Goal: Information Seeking & Learning: Learn about a topic

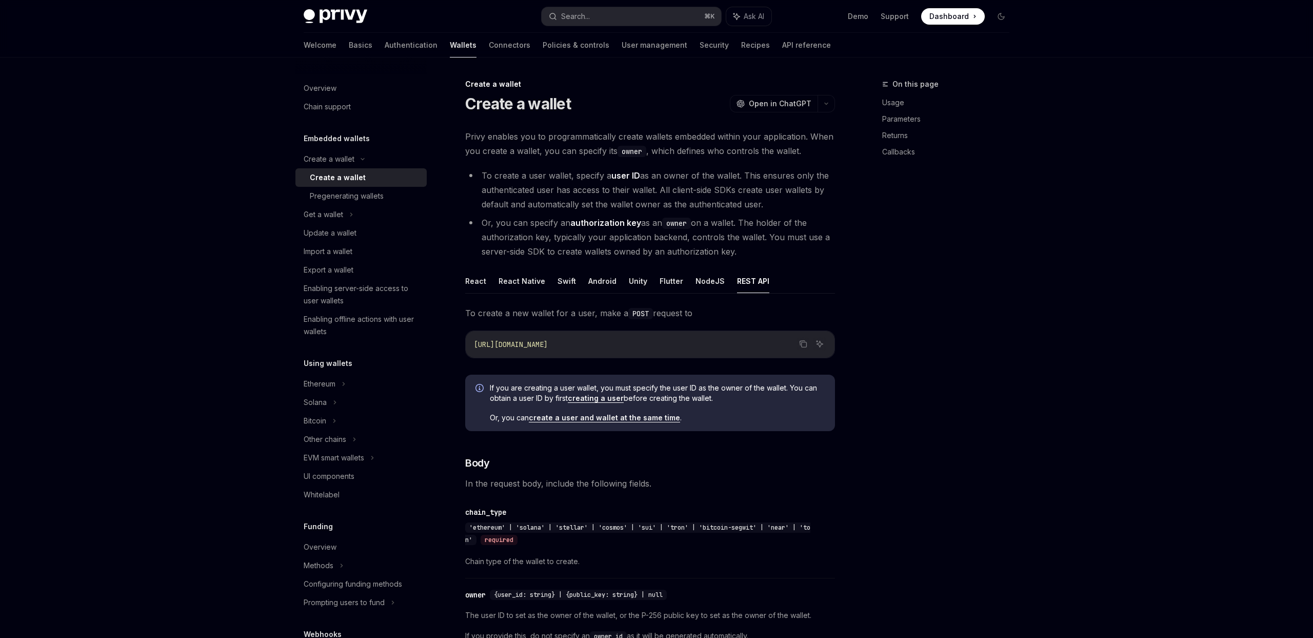
scroll to position [201, 0]
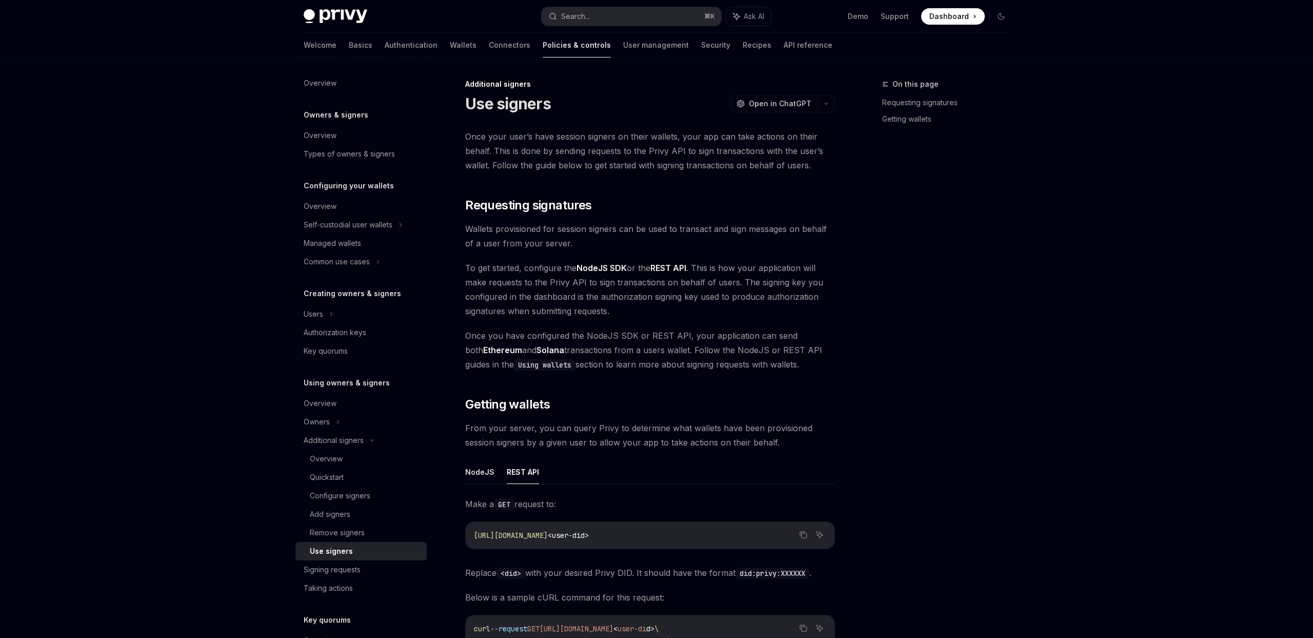
scroll to position [227, 0]
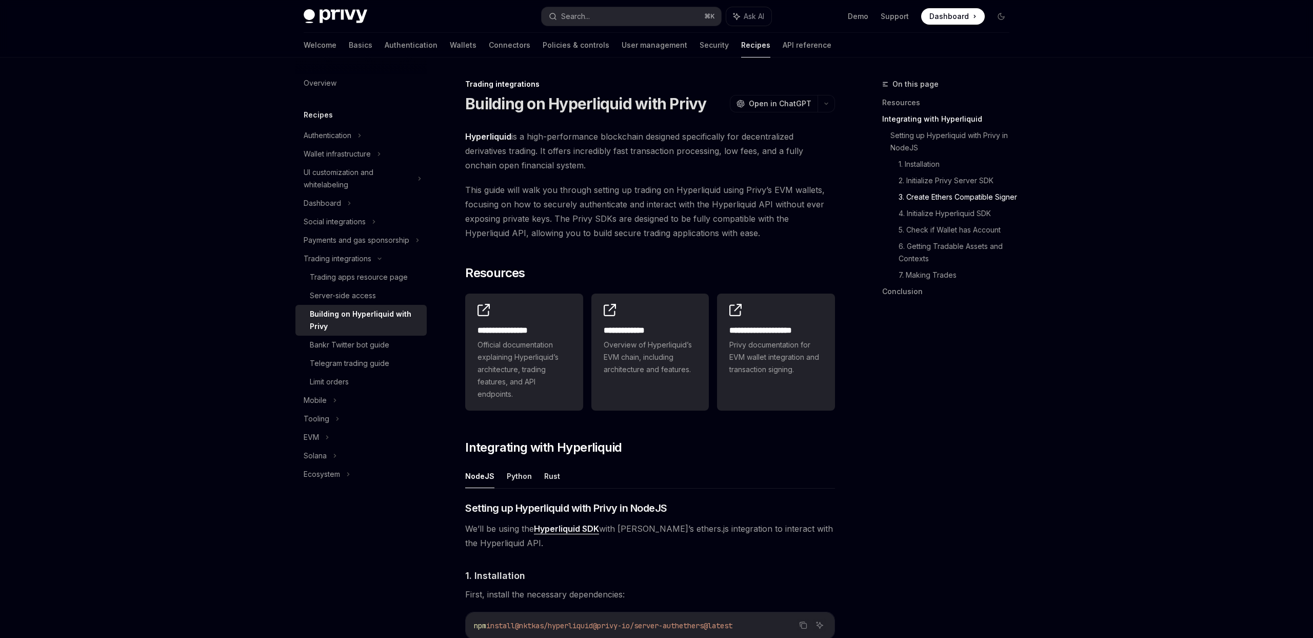
scroll to position [897, 0]
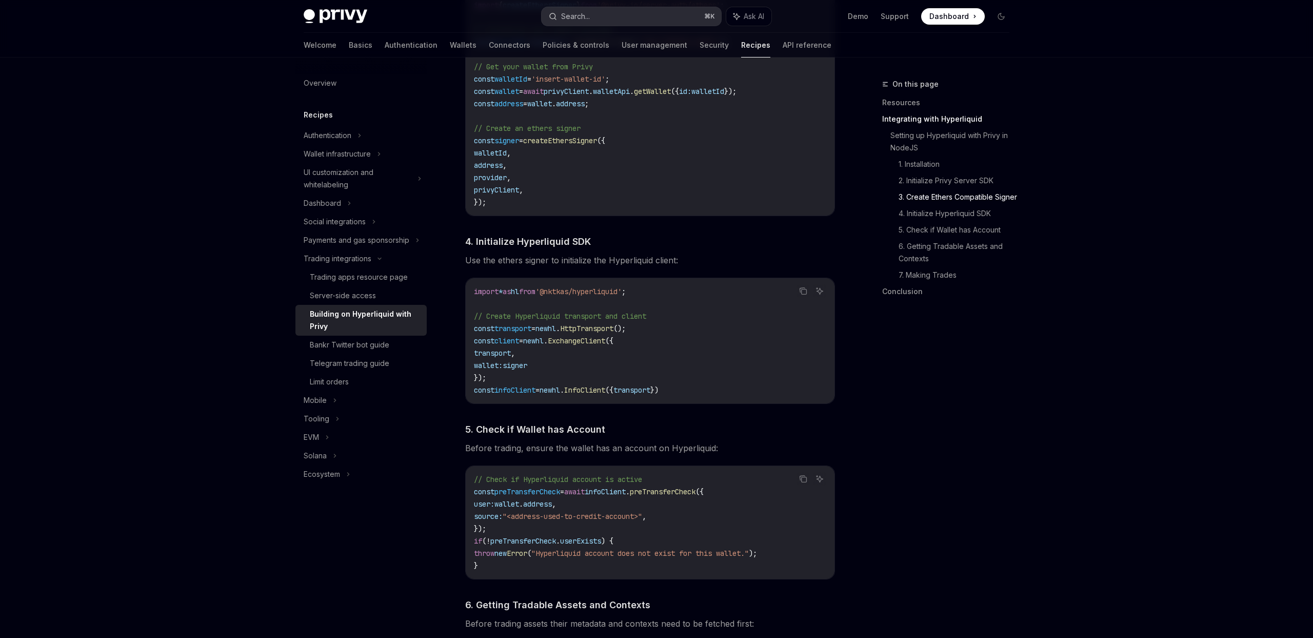
click at [654, 14] on button "Search... ⌘ K" at bounding box center [632, 16] width 180 height 18
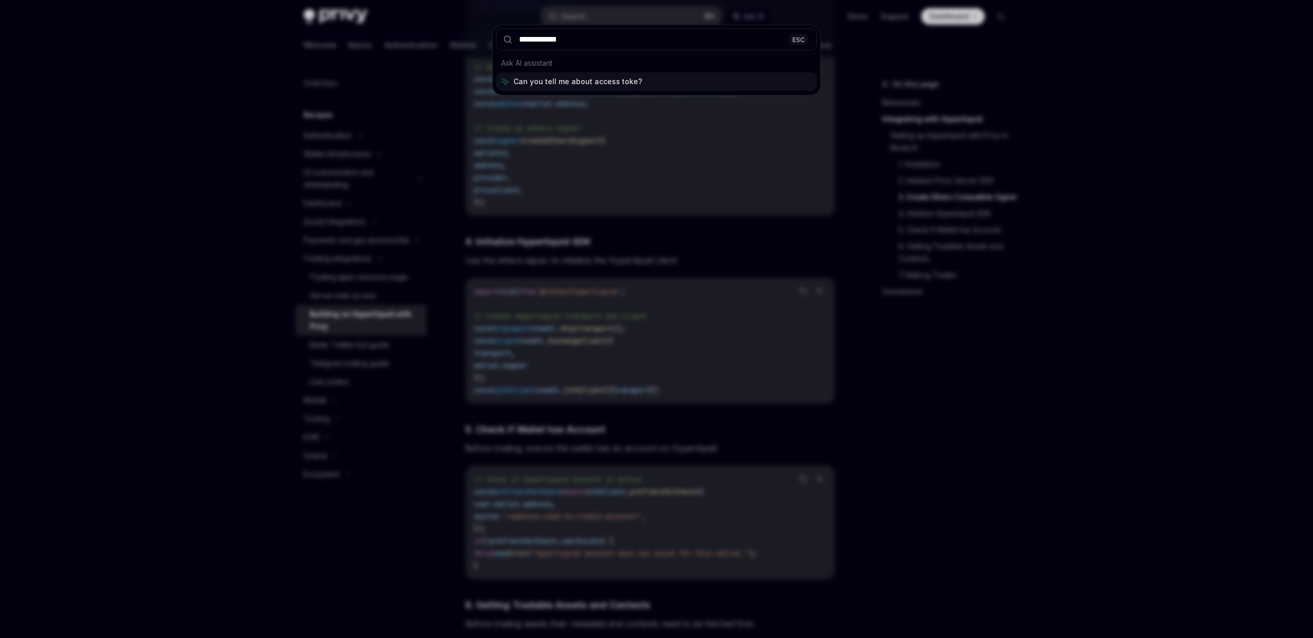
type input "**********"
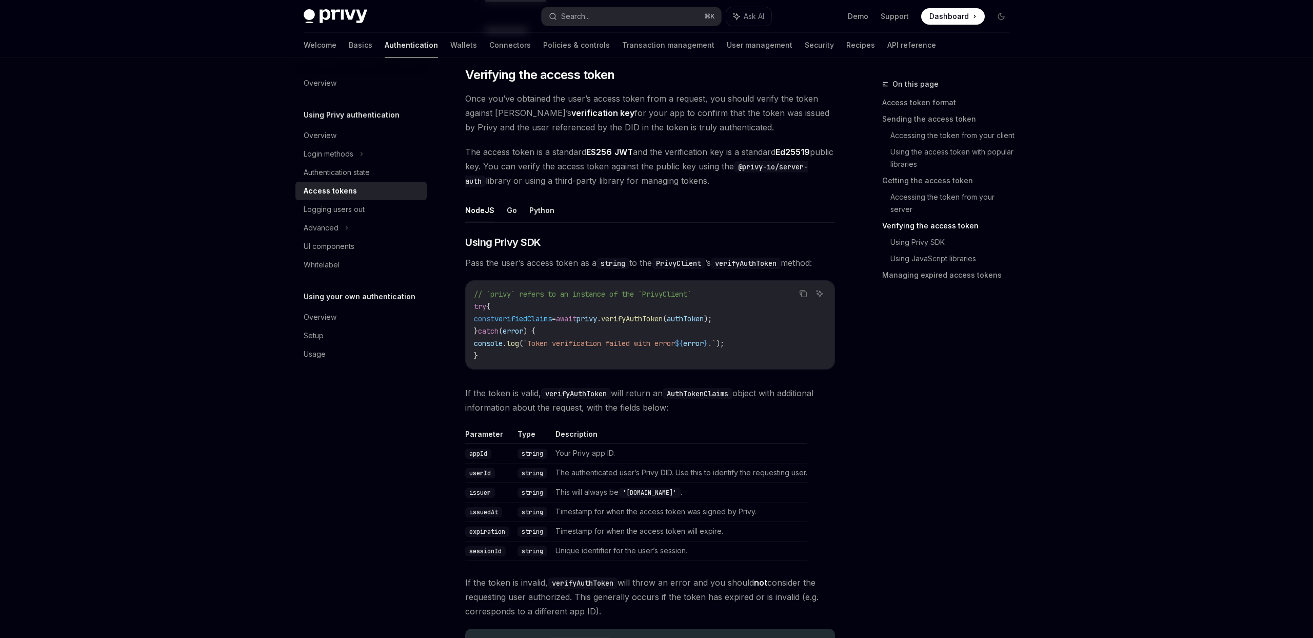
scroll to position [1466, 0]
click at [529, 209] on button "Python" at bounding box center [541, 209] width 25 height 24
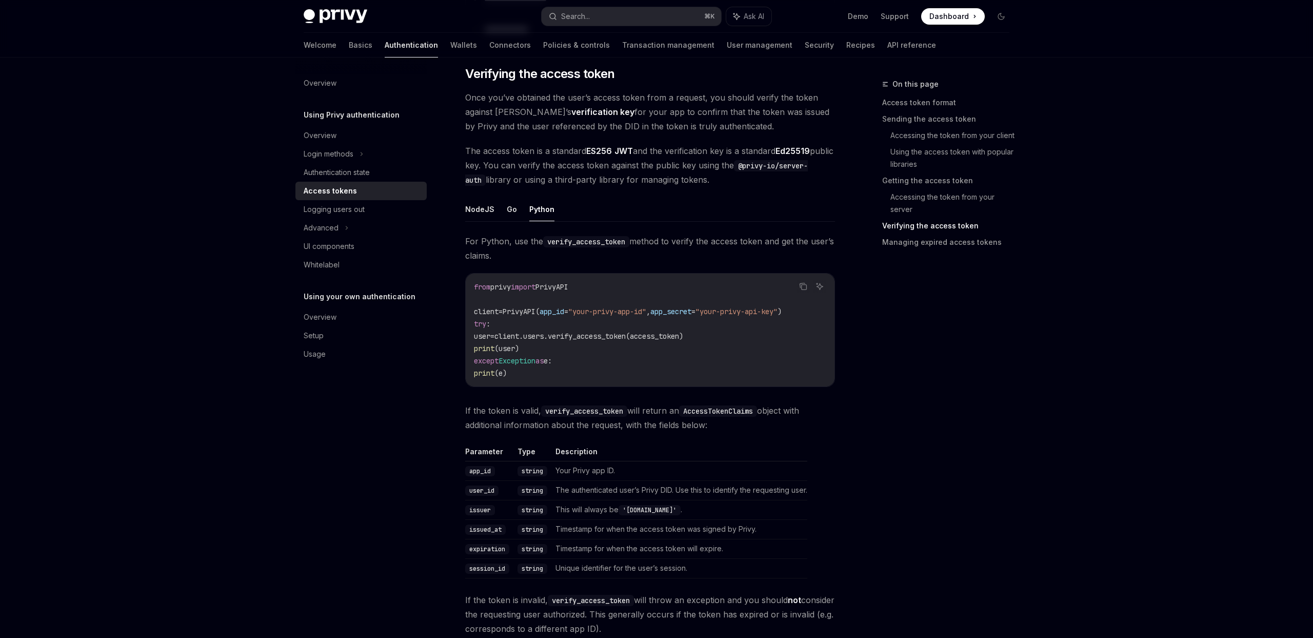
click at [536, 210] on button "Python" at bounding box center [541, 209] width 25 height 24
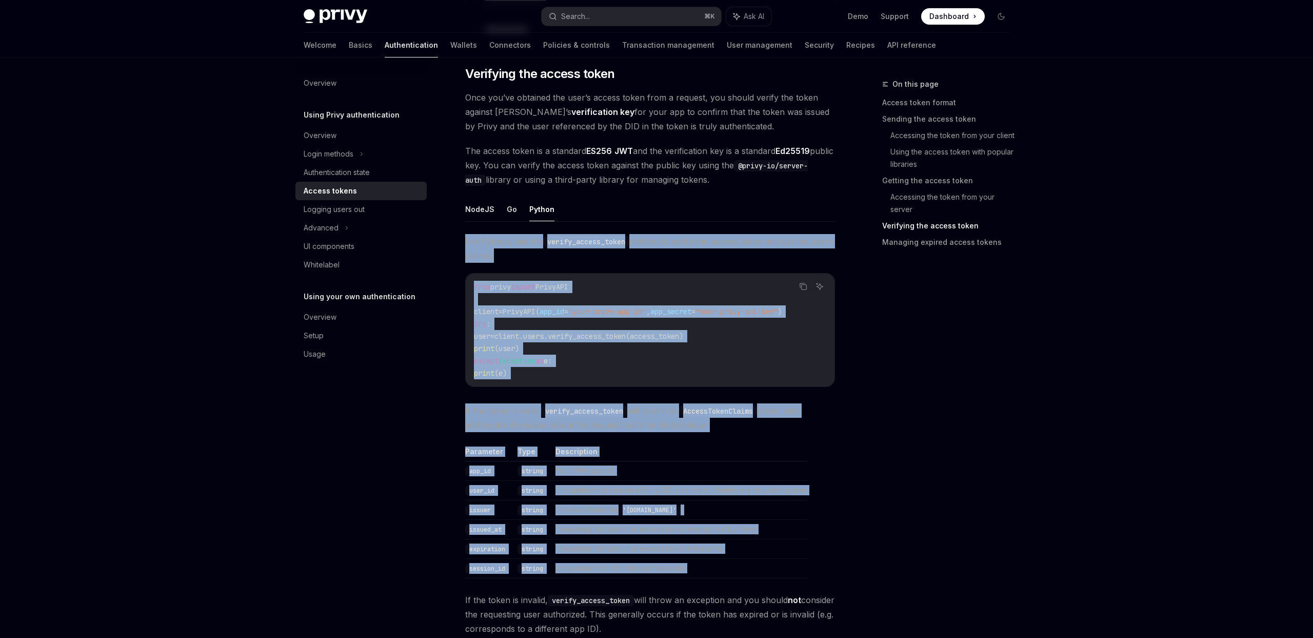
drag, startPoint x: 461, startPoint y: 237, endPoint x: 686, endPoint y: 576, distance: 406.4
copy div "For Python, use the verify_access_token method to verify the access token and g…"
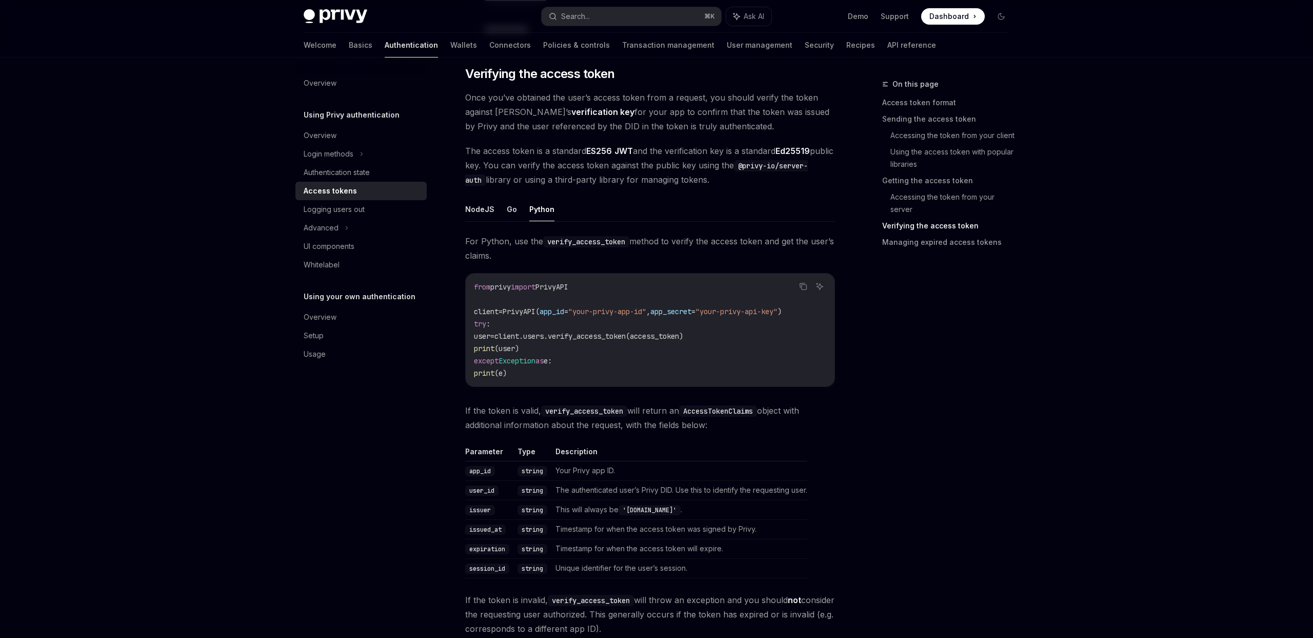
click at [934, 350] on div "On this page Access token format Sending the access token Accessing the token f…" at bounding box center [940, 358] width 156 height 560
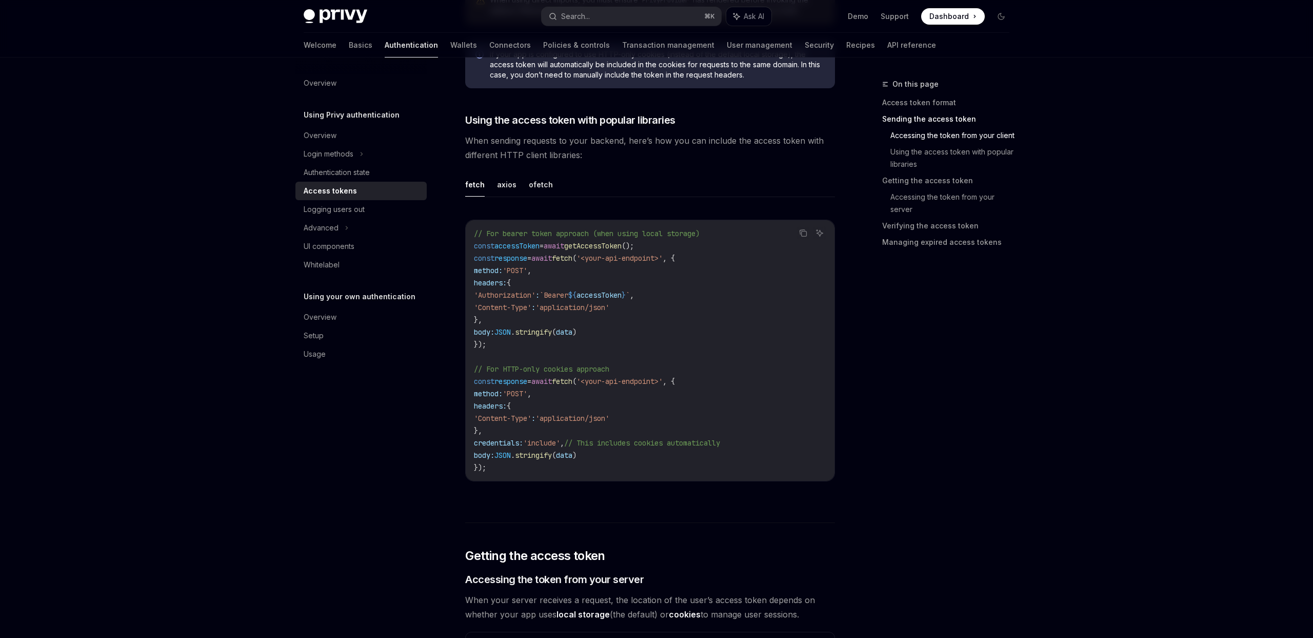
scroll to position [823, 0]
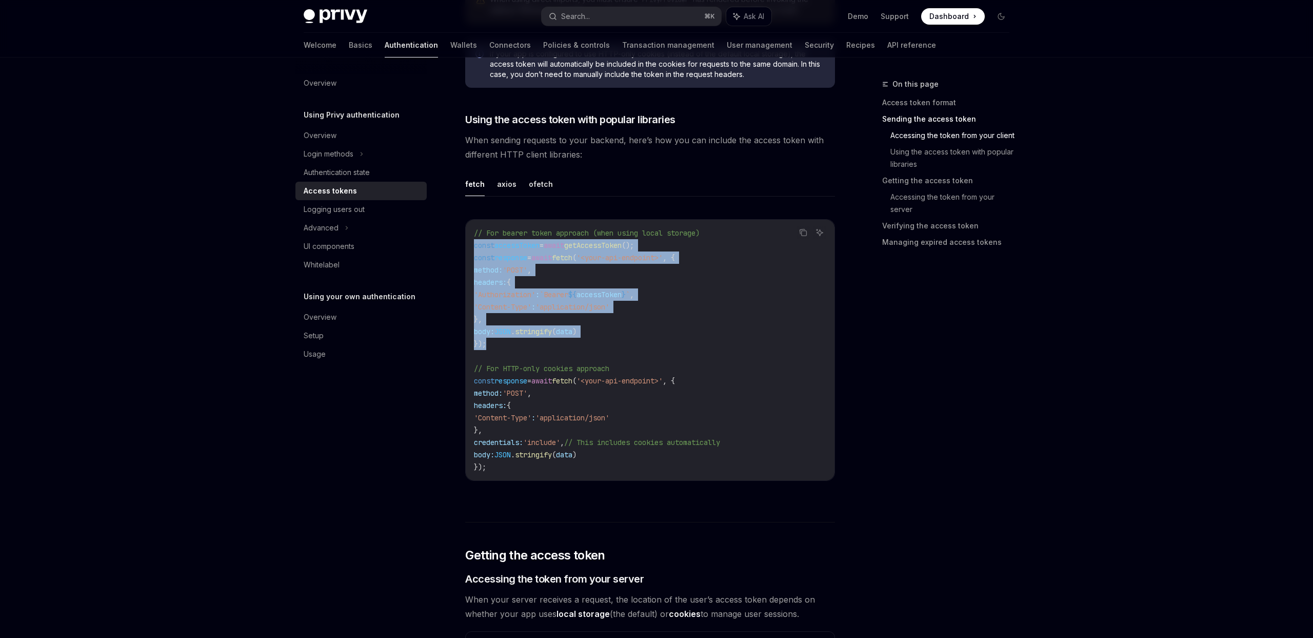
drag, startPoint x: 468, startPoint y: 240, endPoint x: 511, endPoint y: 342, distance: 110.6
click at [511, 342] on div "// For bearer token approach (when using local storage) const accessToken = awa…" at bounding box center [650, 350] width 369 height 261
copy code "const accessToken = await getAccessToken (); const response = await fetch ( '<y…"
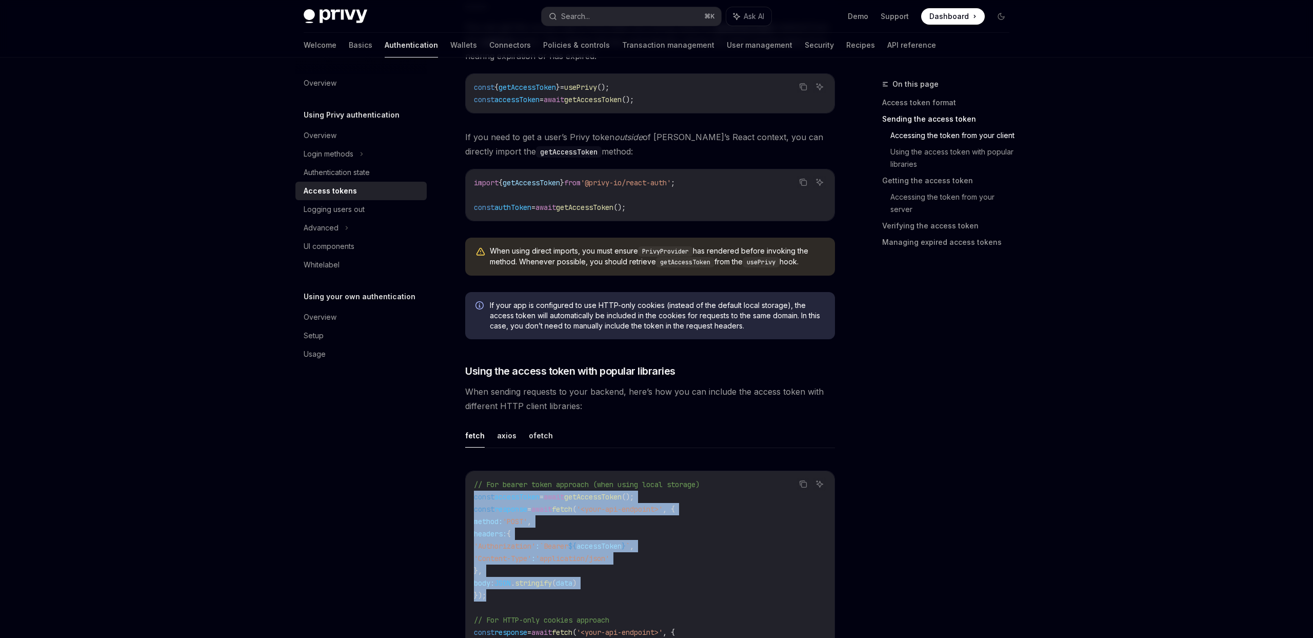
scroll to position [573, 0]
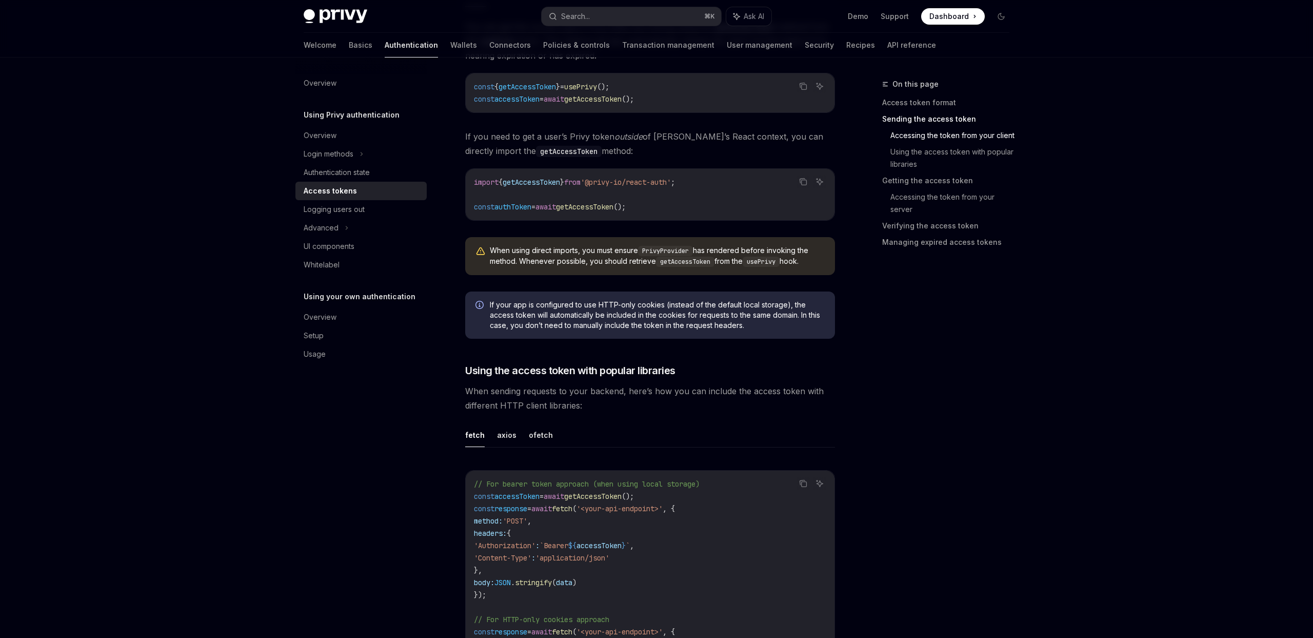
click at [910, 370] on div "On this page Access token format Sending the access token Accessing the token f…" at bounding box center [940, 358] width 156 height 560
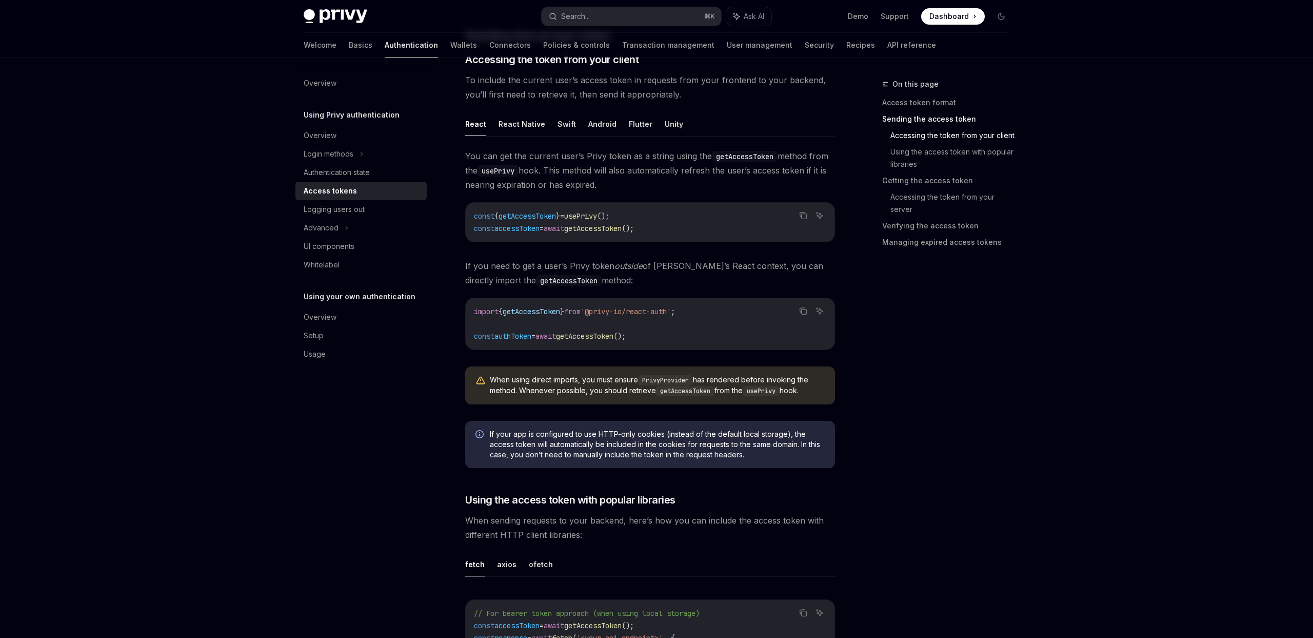
scroll to position [444, 0]
click at [548, 215] on span "getAccessToken" at bounding box center [527, 214] width 57 height 9
copy span "getAccessToken"
click at [600, 226] on span "getAccessToken" at bounding box center [592, 227] width 57 height 9
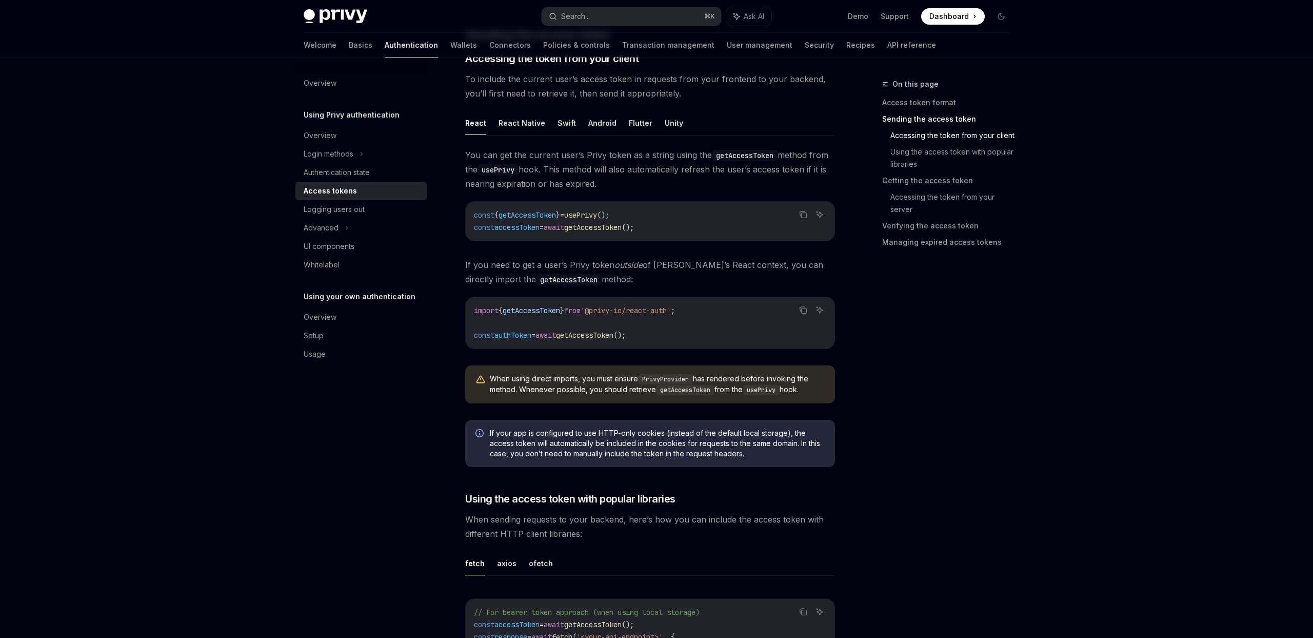
click at [600, 226] on span "getAccessToken" at bounding box center [592, 227] width 57 height 9
copy code "const accessToken = await getAccessToken ();"
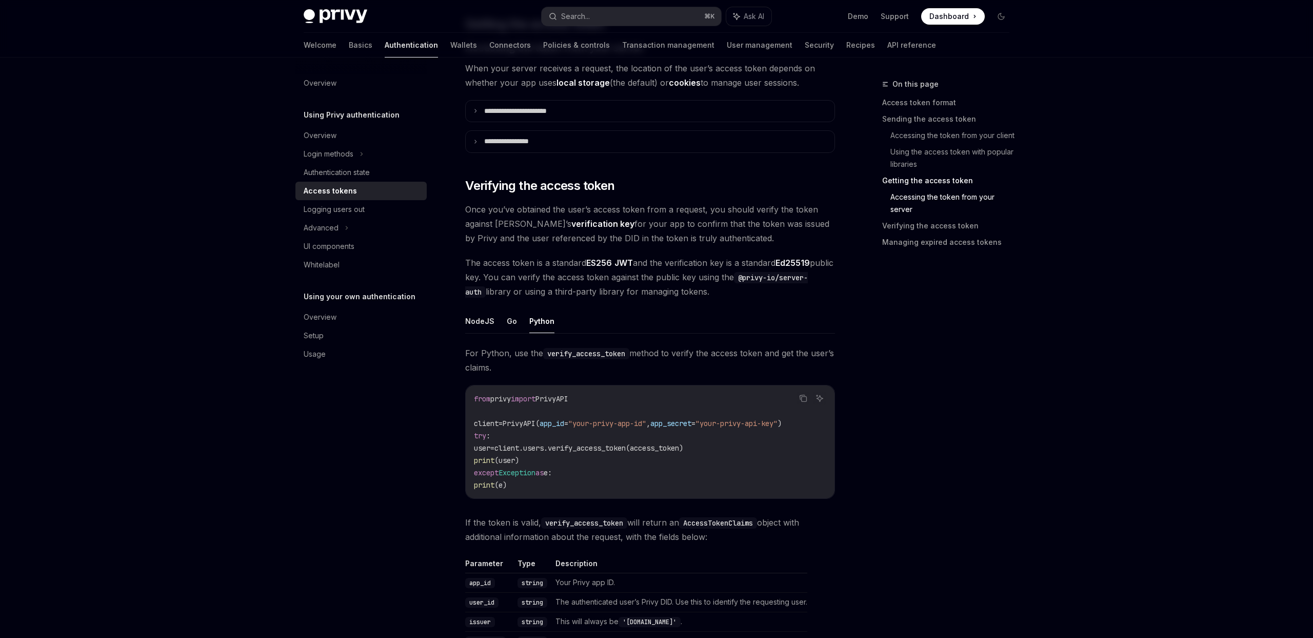
scroll to position [1351, 0]
click at [888, 45] on link "API reference" at bounding box center [912, 45] width 49 height 25
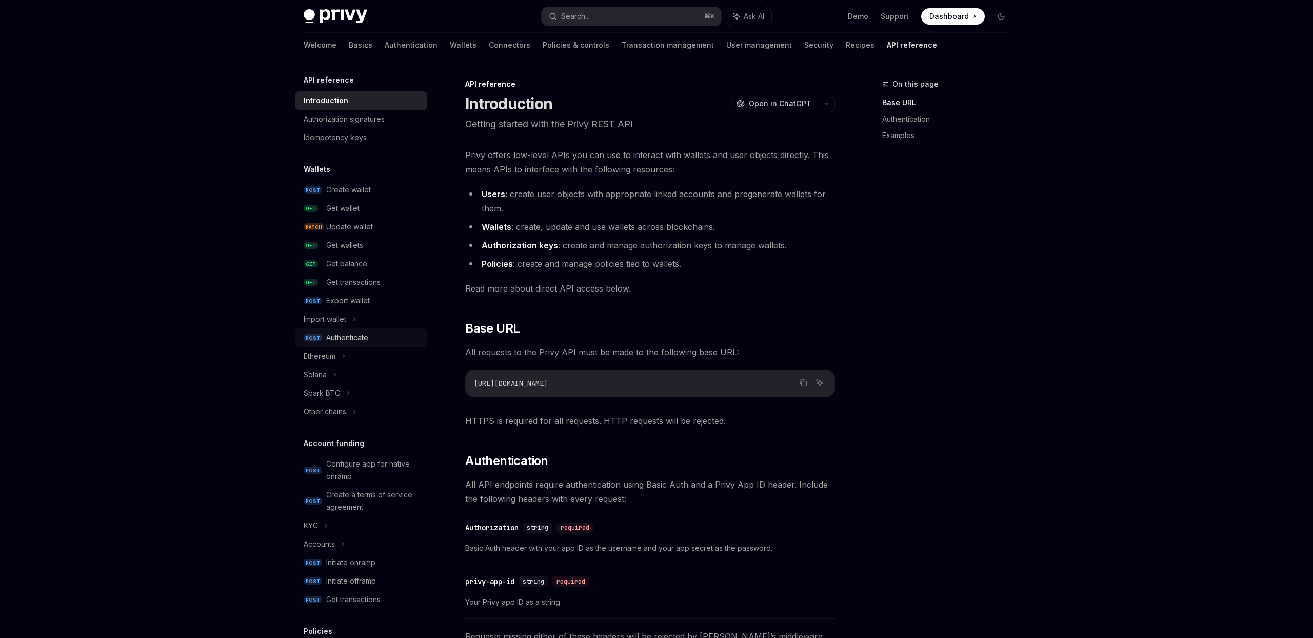
click at [350, 340] on div "Authenticate" at bounding box center [347, 337] width 42 height 12
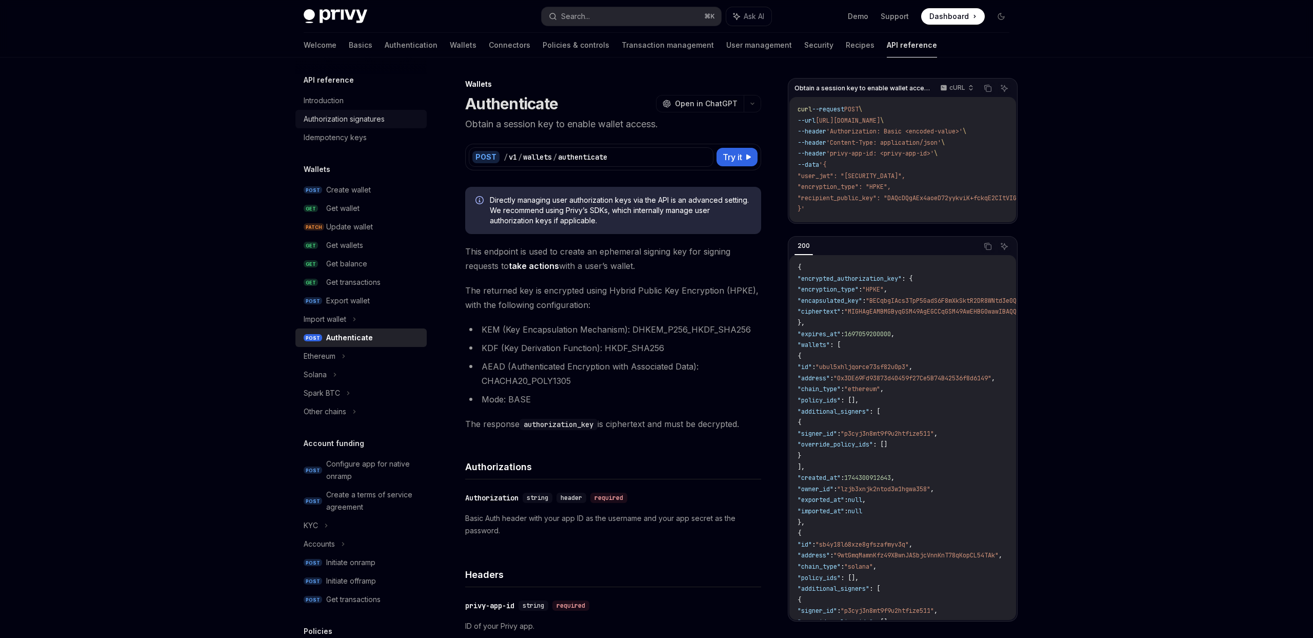
click at [372, 120] on div "Authorization signatures" at bounding box center [344, 119] width 81 height 12
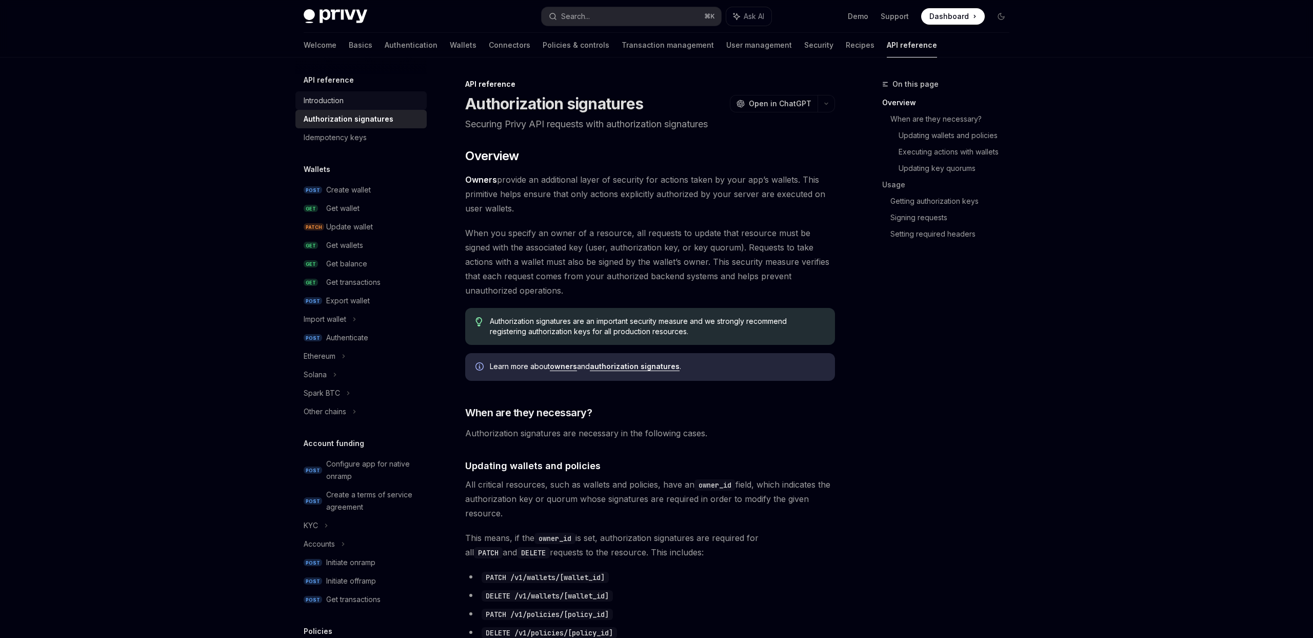
click at [376, 104] on div "Introduction" at bounding box center [362, 100] width 117 height 12
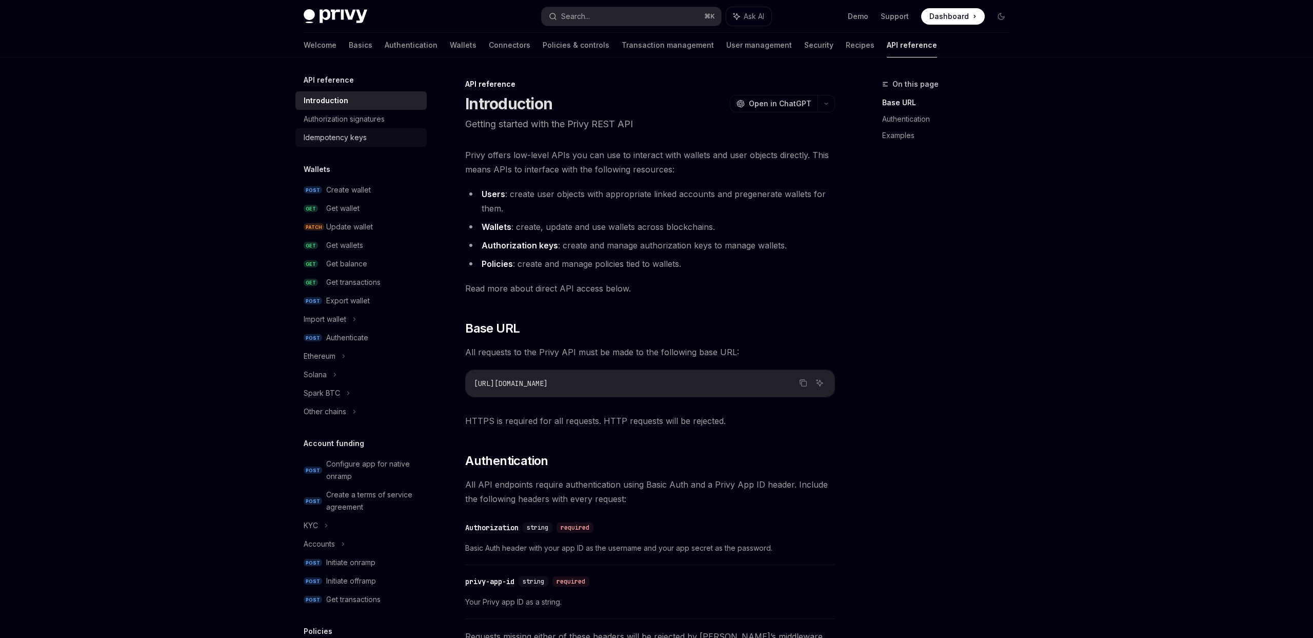
click at [378, 139] on div "Idempotency keys" at bounding box center [362, 137] width 117 height 12
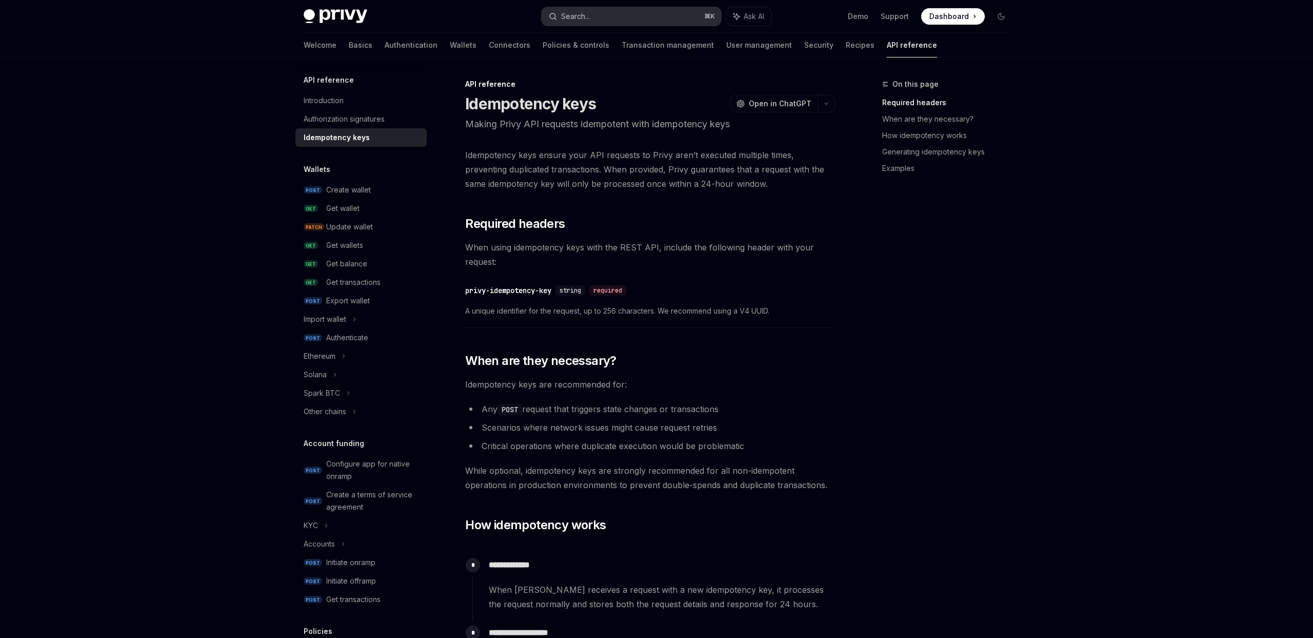
click at [606, 20] on button "Search... ⌘ K" at bounding box center [632, 16] width 180 height 18
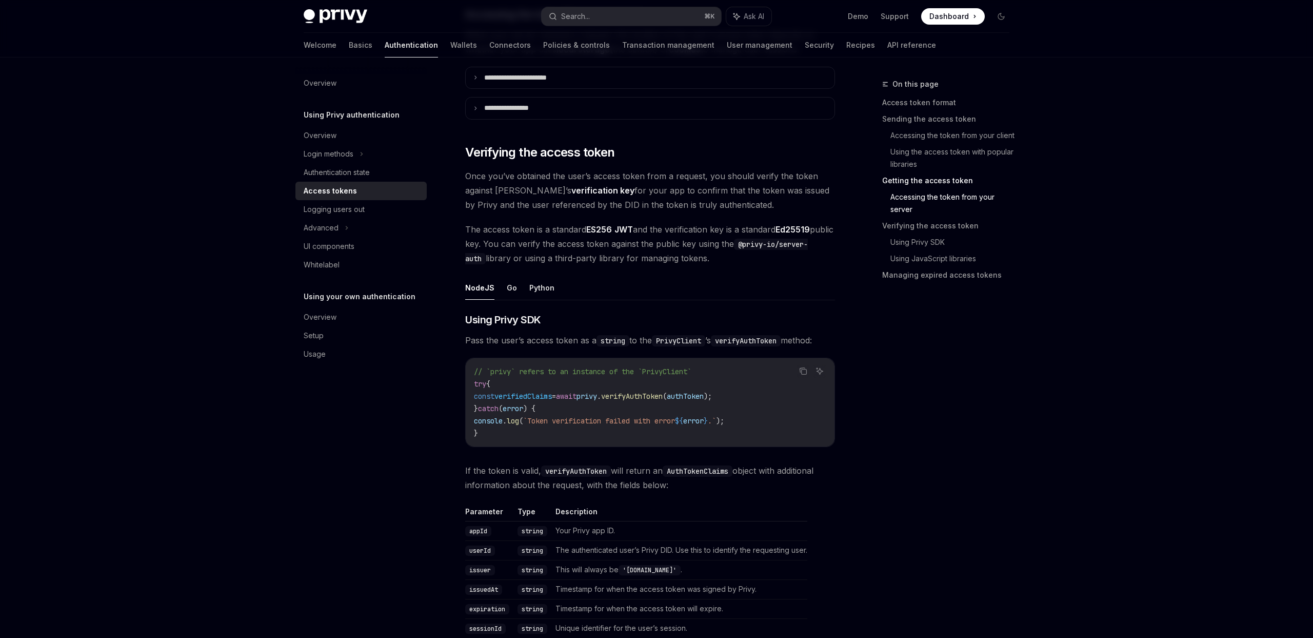
scroll to position [1390, 0]
click at [544, 279] on button "Python" at bounding box center [541, 285] width 25 height 24
type textarea "*"
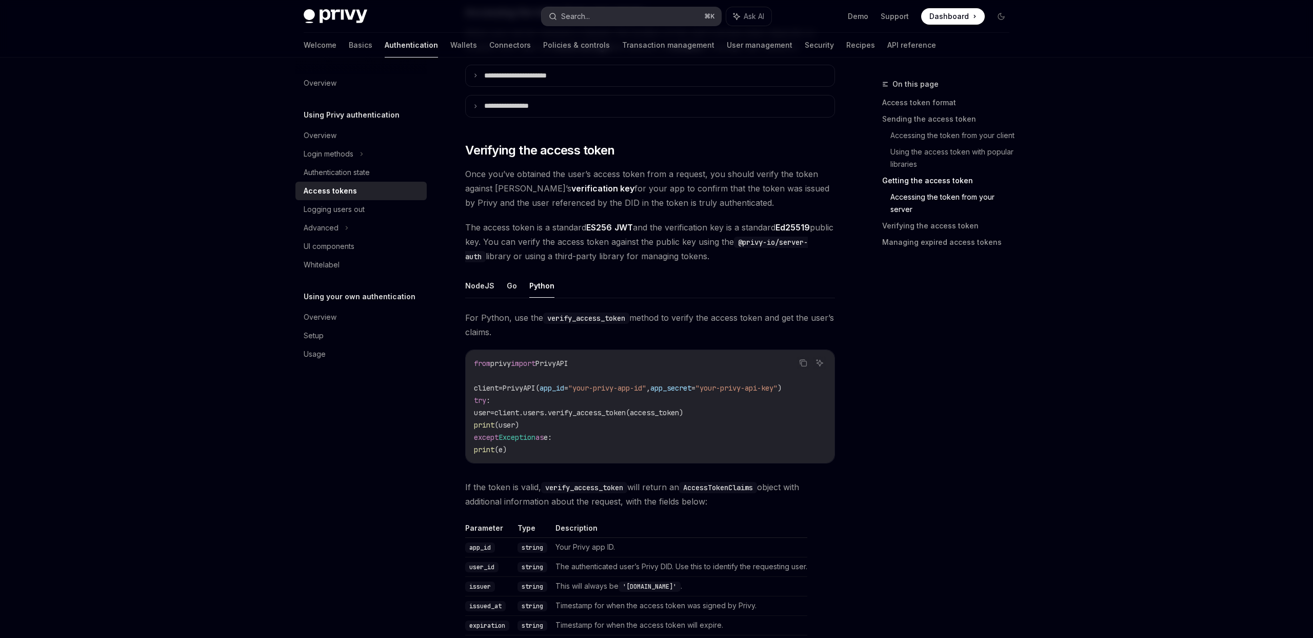
click at [578, 21] on div "Search..." at bounding box center [575, 16] width 29 height 12
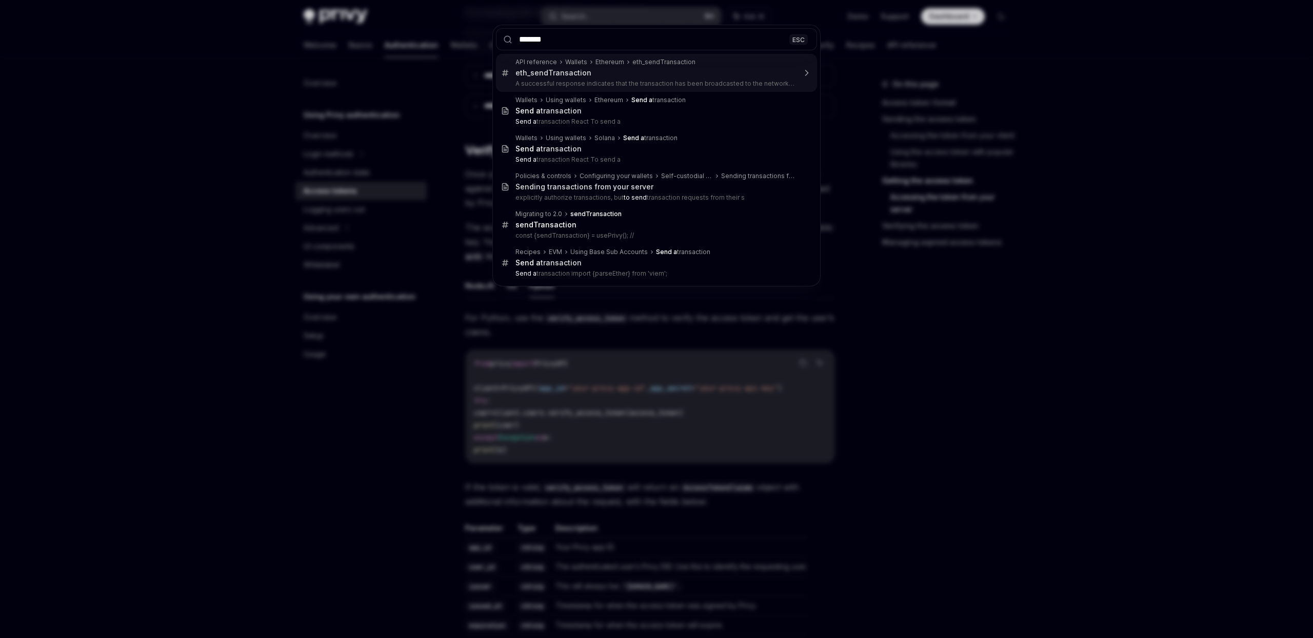
type input "********"
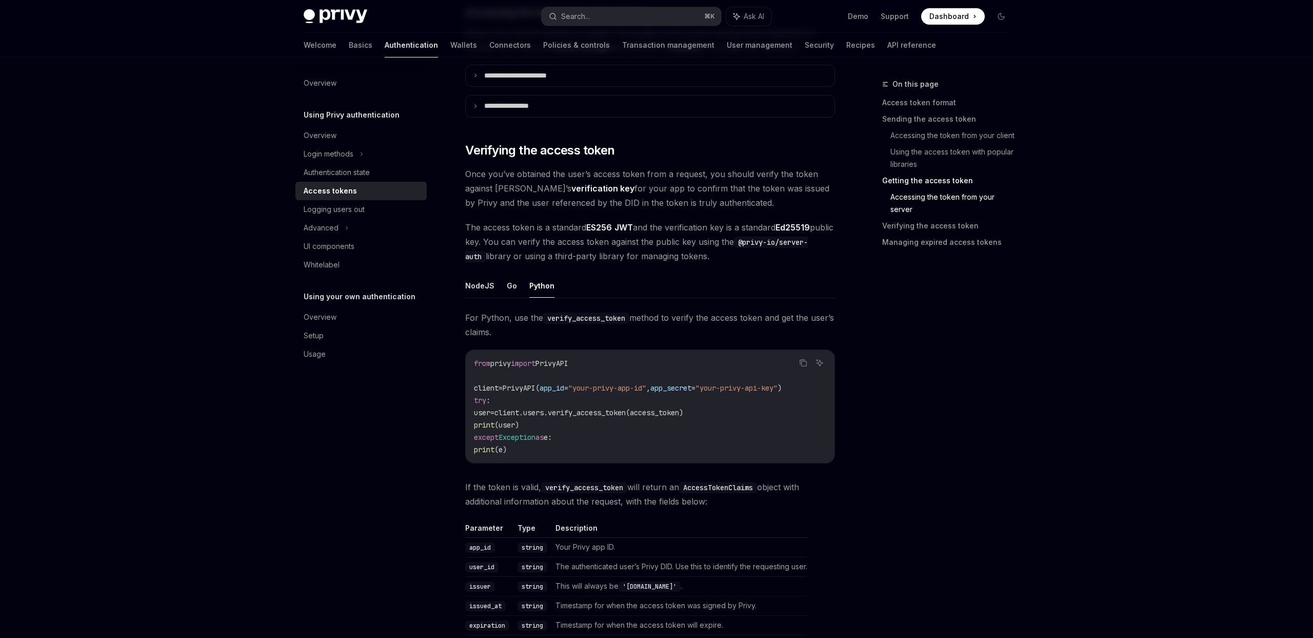
type textarea "*"
